Goal: Information Seeking & Learning: Learn about a topic

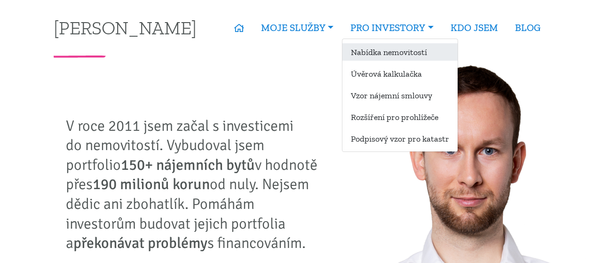
click at [389, 52] on link "Nabídka nemovitostí" at bounding box center [399, 51] width 115 height 17
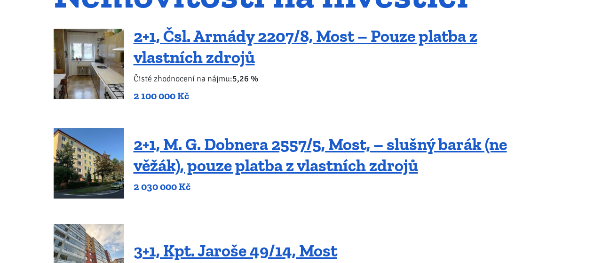
scroll to position [65, 0]
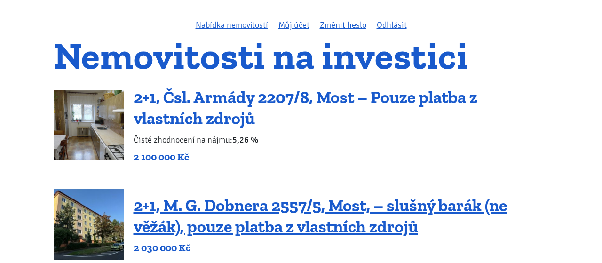
click at [237, 92] on link "2+1, Čsl. Armády 2207/8, Most – Pouze platba z vlastních zdrojů" at bounding box center [306, 107] width 344 height 41
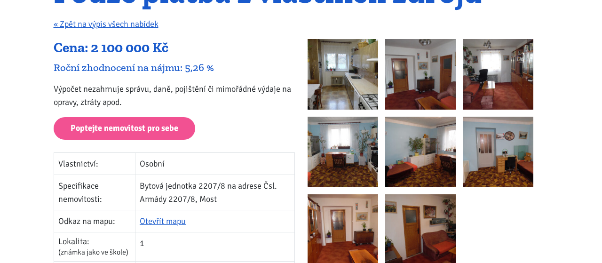
scroll to position [260, 0]
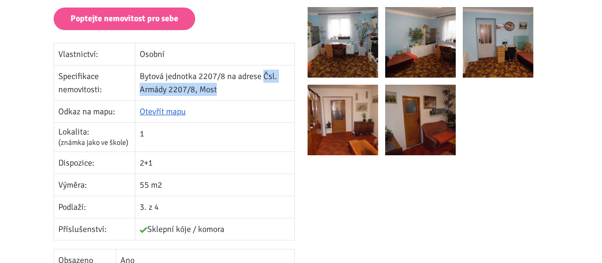
drag, startPoint x: 263, startPoint y: 74, endPoint x: 222, endPoint y: 94, distance: 45.4
click at [222, 94] on td "Bytová jednotka 2207/8 na adrese Čsl. Armády 2207/8, Most" at bounding box center [214, 82] width 159 height 35
copy td "Čsl. Armády 2207/8, Most"
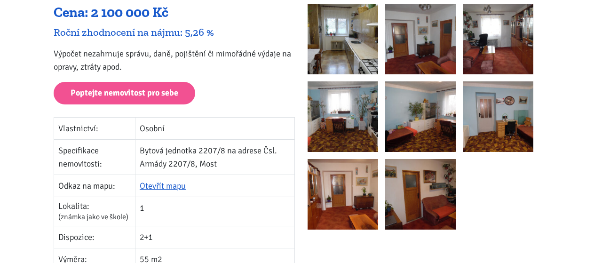
scroll to position [196, 0]
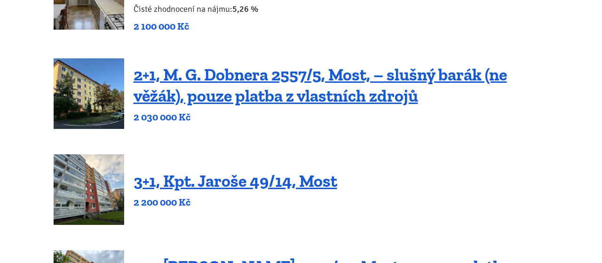
scroll to position [260, 0]
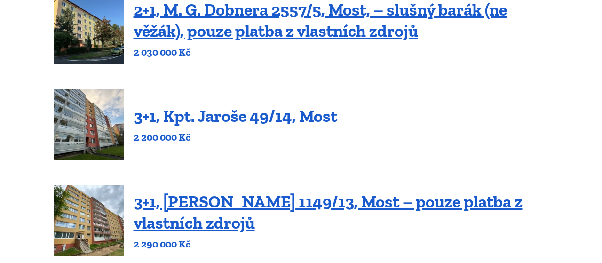
click at [210, 115] on link "3+1, Kpt. Jaroše 49/14, Most" at bounding box center [236, 116] width 204 height 20
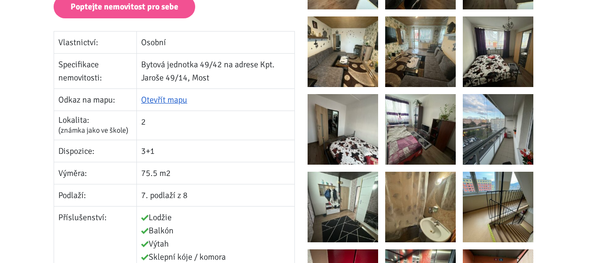
scroll to position [196, 0]
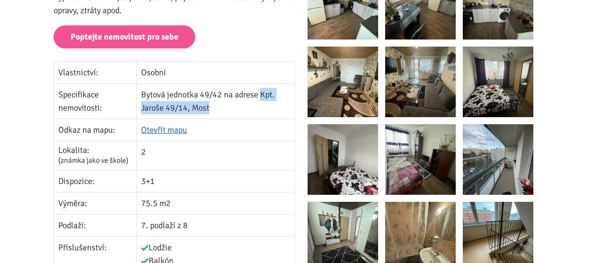
drag, startPoint x: 260, startPoint y: 93, endPoint x: 213, endPoint y: 108, distance: 50.0
click at [213, 108] on td "Bytová jednotka 49/42 na adrese Kpt. Jaroše 49/14, Most" at bounding box center [216, 100] width 158 height 35
copy td "Kpt. Jaroše 49/14, Most"
click at [232, 27] on p "Poptejte nemovitost pro sebe" at bounding box center [174, 36] width 241 height 23
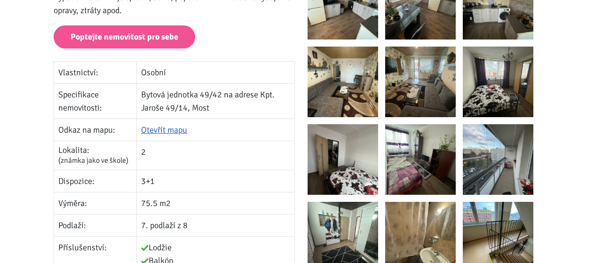
scroll to position [130, 0]
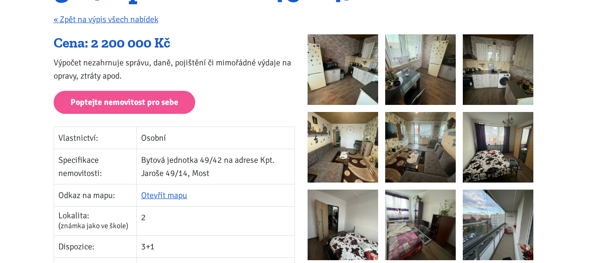
click at [345, 73] on img at bounding box center [342, 69] width 71 height 71
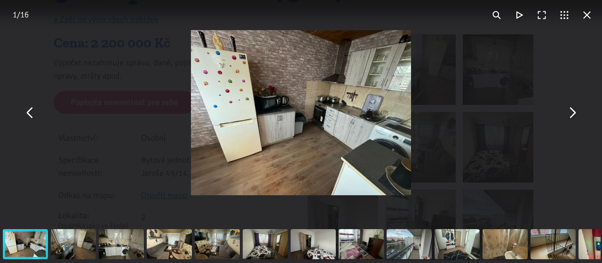
click at [574, 112] on button "You can close this modal content with the ESC key" at bounding box center [571, 113] width 23 height 23
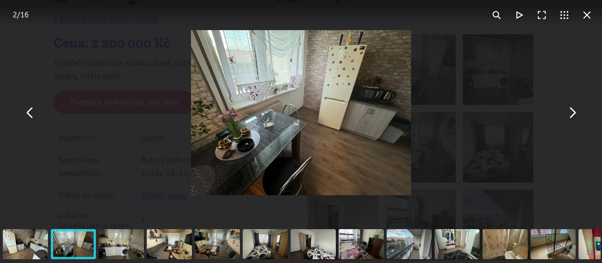
click at [574, 112] on button "You can close this modal content with the ESC key" at bounding box center [571, 113] width 23 height 23
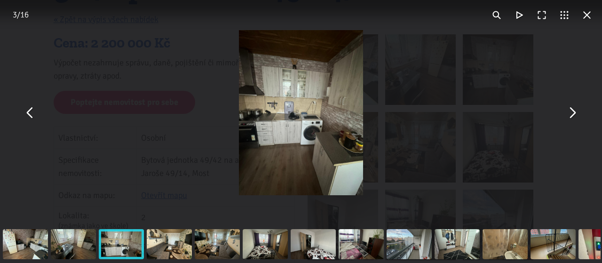
click at [574, 112] on button "You can close this modal content with the ESC key" at bounding box center [571, 113] width 23 height 23
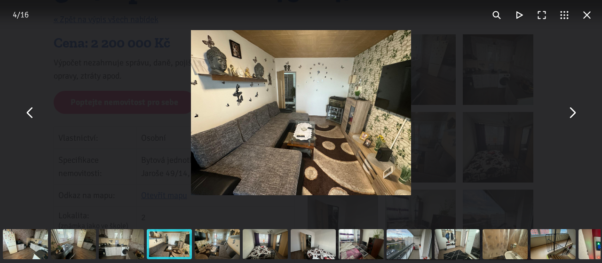
click at [574, 112] on button "You can close this modal content with the ESC key" at bounding box center [571, 113] width 23 height 23
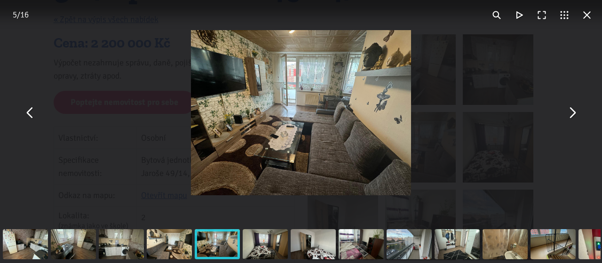
click at [574, 110] on button "You can close this modal content with the ESC key" at bounding box center [571, 113] width 23 height 23
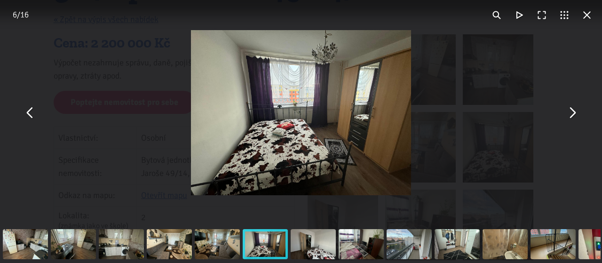
click at [574, 110] on button "You can close this modal content with the ESC key" at bounding box center [571, 113] width 23 height 23
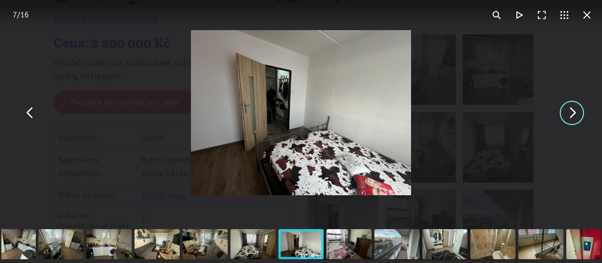
drag, startPoint x: 574, startPoint y: 110, endPoint x: 581, endPoint y: 110, distance: 7.1
click at [581, 110] on button "You can close this modal content with the ESC key" at bounding box center [571, 113] width 23 height 23
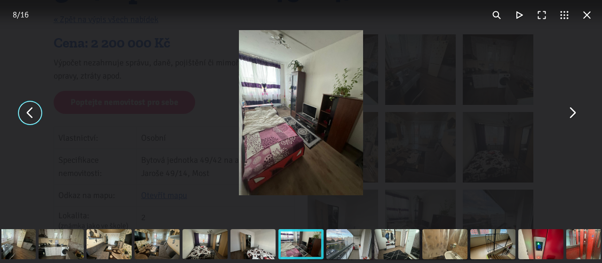
click at [34, 116] on button "You can close this modal content with the ESC key" at bounding box center [30, 113] width 23 height 23
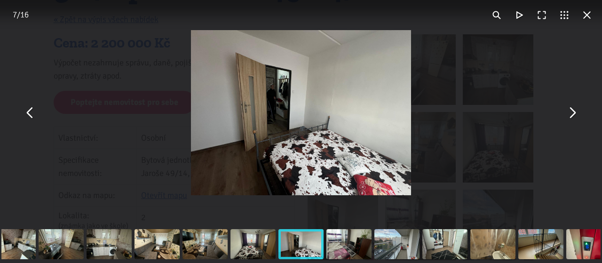
click at [274, 86] on img "You can close this modal content with the ESC key" at bounding box center [301, 112] width 220 height 165
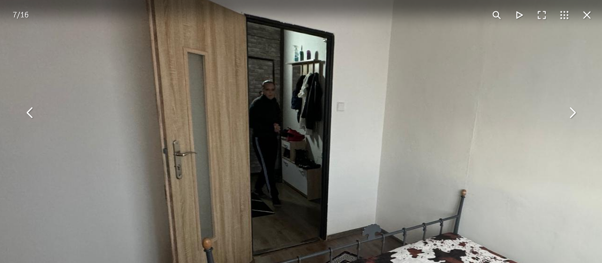
click at [298, 123] on img "You can close this modal content with the ESC key" at bounding box center [367, 178] width 752 height 564
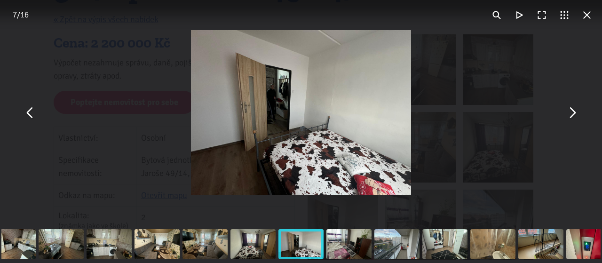
click at [578, 114] on button "You can close this modal content with the ESC key" at bounding box center [571, 113] width 23 height 23
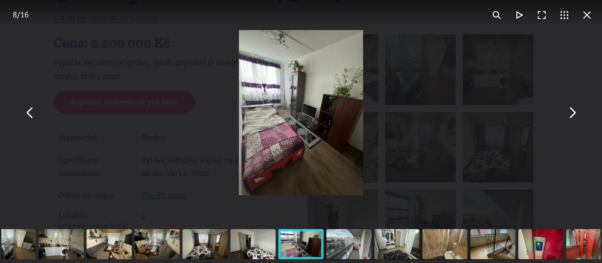
click at [567, 114] on button "You can close this modal content with the ESC key" at bounding box center [571, 113] width 23 height 23
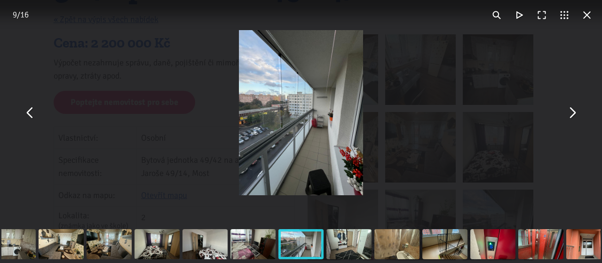
click at [567, 114] on button "You can close this modal content with the ESC key" at bounding box center [571, 113] width 23 height 23
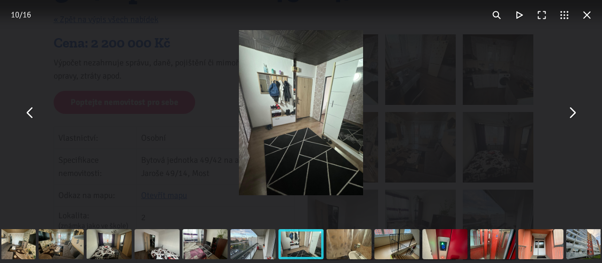
click at [273, 114] on img "You can close this modal content with the ESC key" at bounding box center [301, 112] width 124 height 165
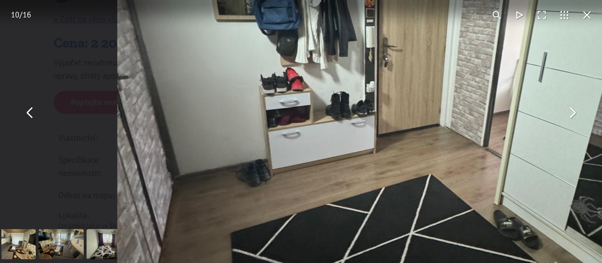
click at [292, 119] on img "You can close this modal content with the ESC key" at bounding box center [400, 107] width 564 height 752
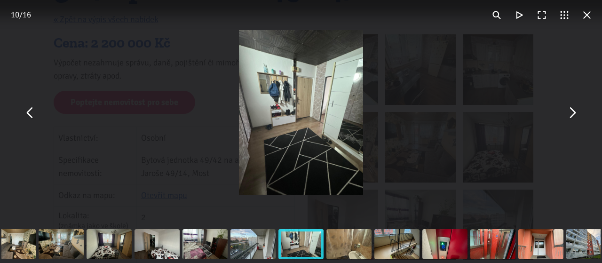
click at [296, 68] on img "You can close this modal content with the ESC key" at bounding box center [301, 112] width 124 height 165
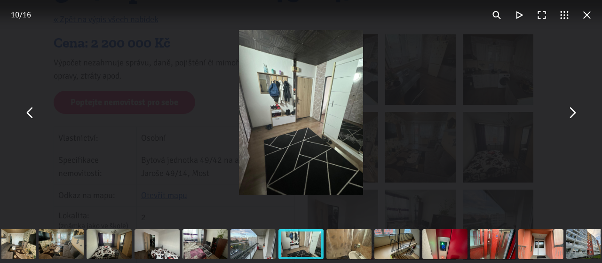
click at [576, 111] on button "You can close this modal content with the ESC key" at bounding box center [571, 113] width 23 height 23
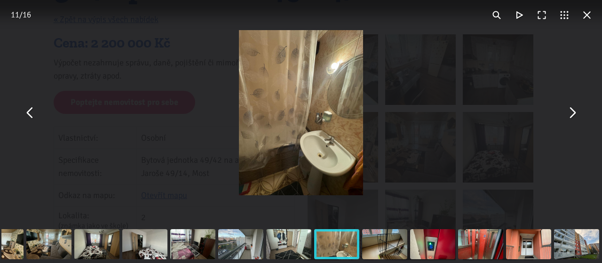
click at [575, 111] on button "You can close this modal content with the ESC key" at bounding box center [571, 113] width 23 height 23
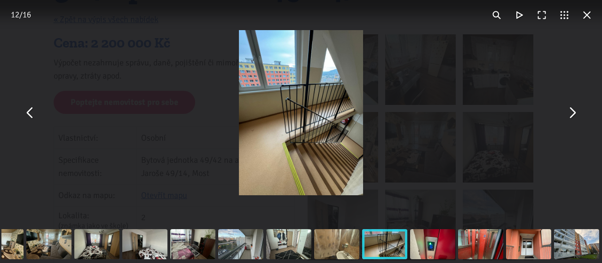
click at [575, 111] on button "You can close this modal content with the ESC key" at bounding box center [571, 113] width 23 height 23
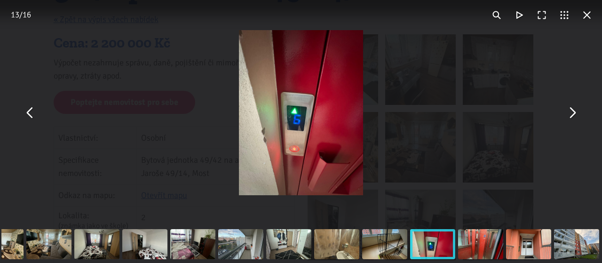
click at [585, 10] on button "You can close this modal content with the ESC key" at bounding box center [586, 15] width 23 height 23
